Goal: Find specific page/section: Find specific page/section

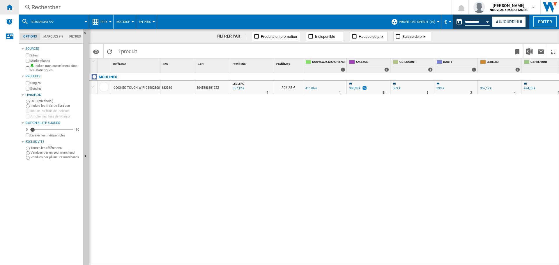
click at [6, 6] on ng-md-icon "Accueil" at bounding box center [9, 6] width 7 height 7
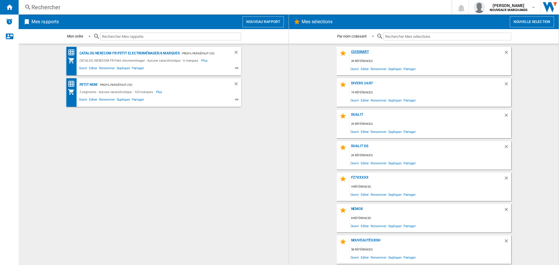
click at [358, 52] on div "Cuisinart" at bounding box center [426, 54] width 154 height 8
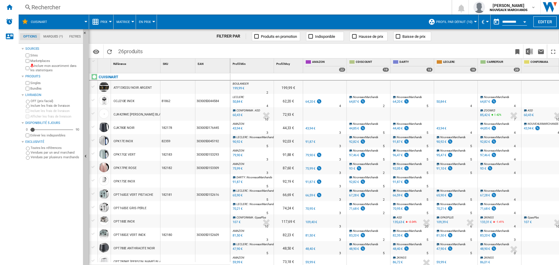
scroll to position [0, 93]
